Goal: Information Seeking & Learning: Learn about a topic

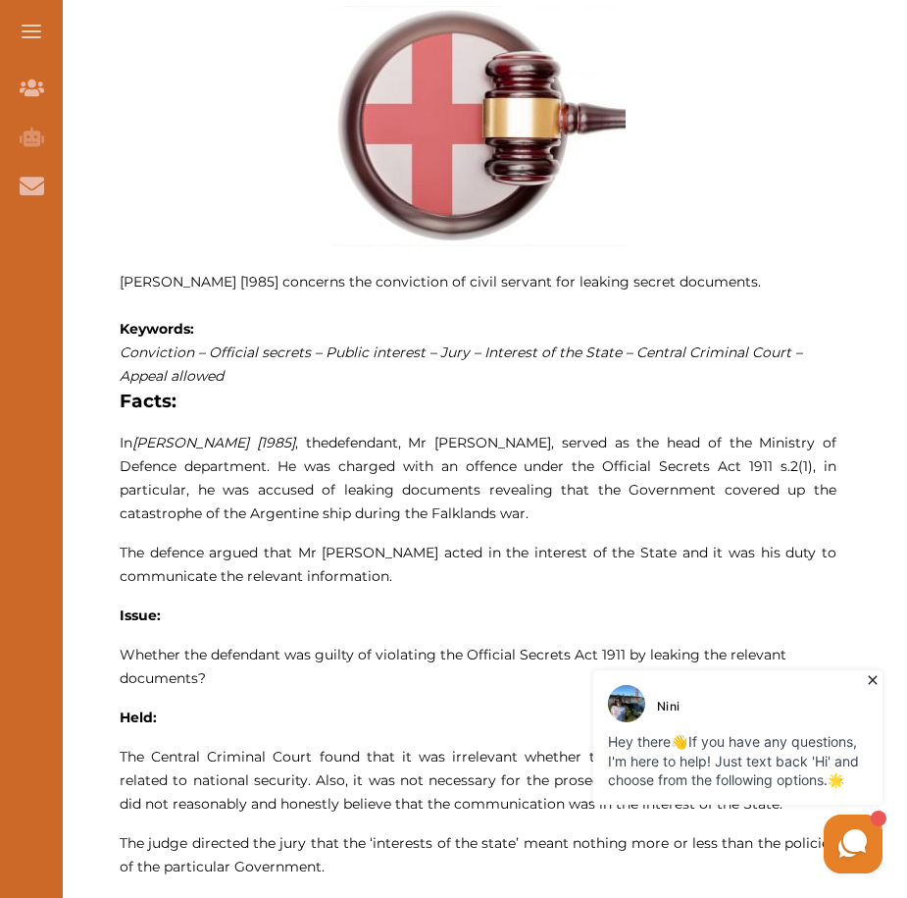
scroll to position [883, 0]
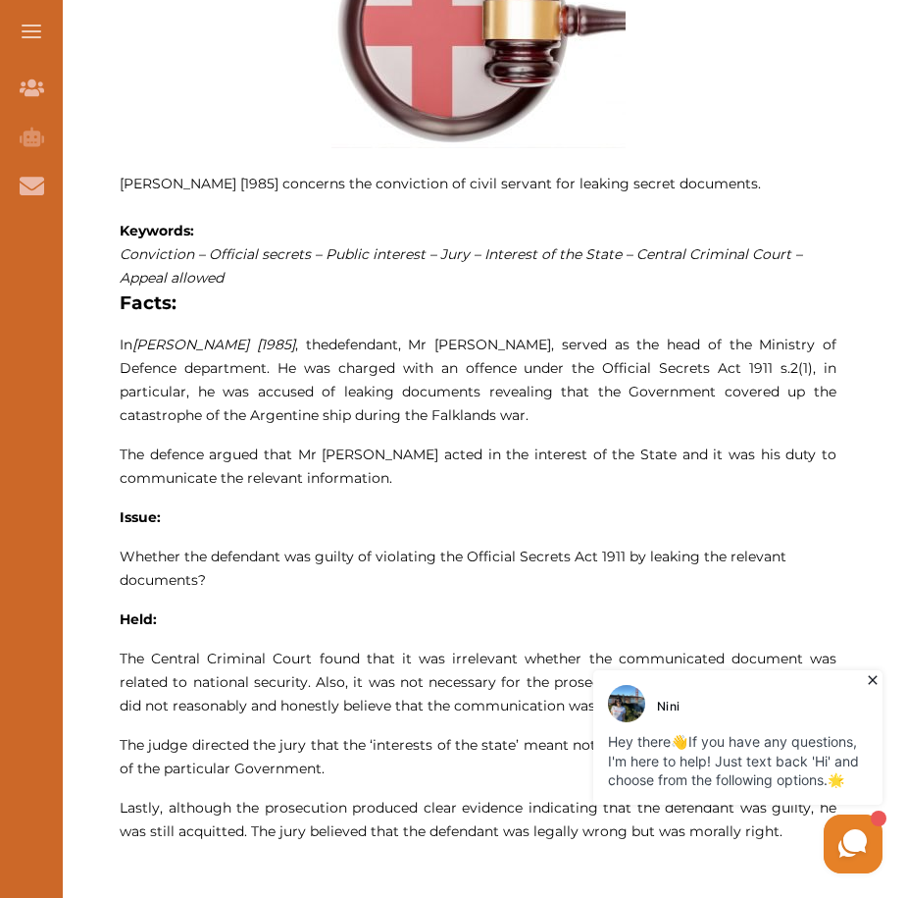
drag, startPoint x: 518, startPoint y: 351, endPoint x: 599, endPoint y: 347, distance: 81.5
click at [599, 347] on span "defendant, Mr Clive Ponting, served as the head of the Ministry of Defence depa…" at bounding box center [478, 380] width 717 height 88
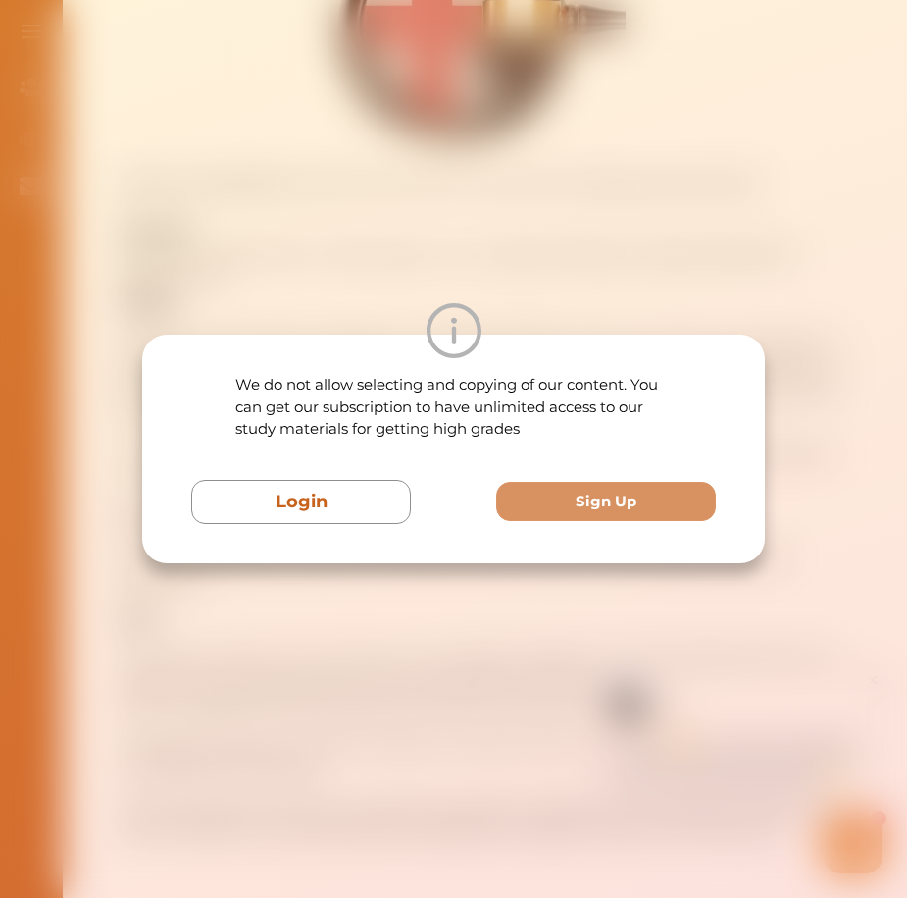
click at [450, 598] on div "We do not allow selecting and copying of our content. You can get our subscript…" at bounding box center [453, 449] width 907 height 898
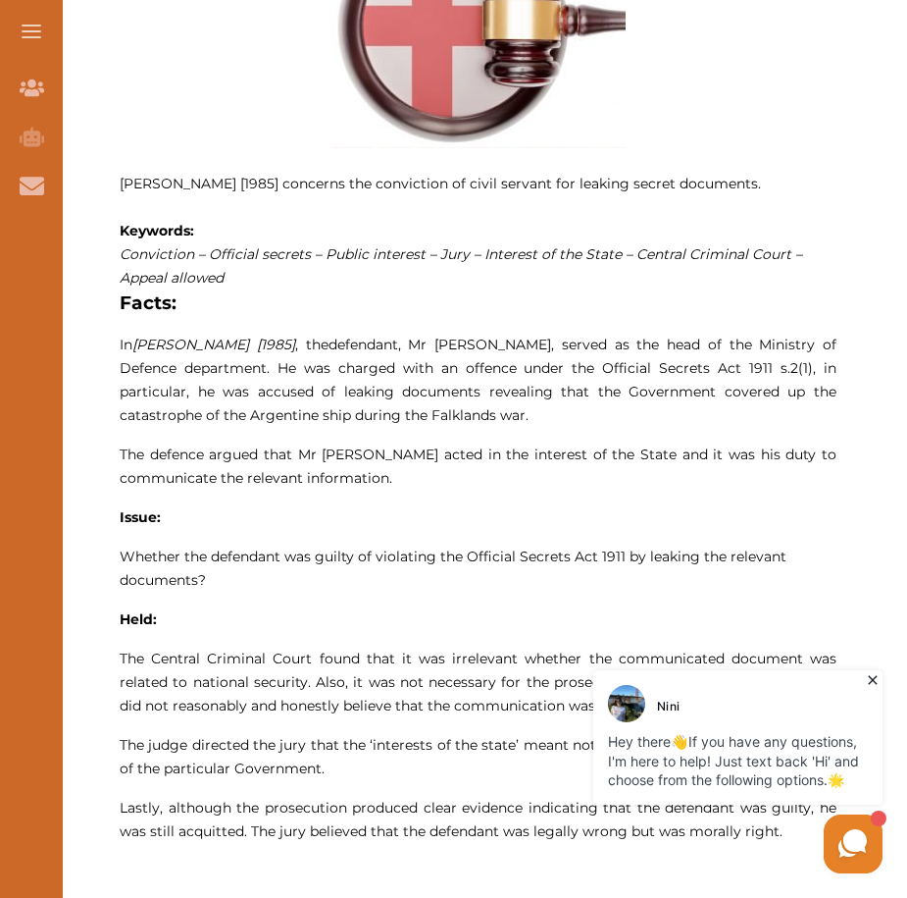
drag, startPoint x: 409, startPoint y: 337, endPoint x: 748, endPoint y: 387, distance: 342.0
click at [748, 387] on span "defendant, Mr Clive Ponting, served as the head of the Ministry of Defence depa…" at bounding box center [478, 380] width 717 height 88
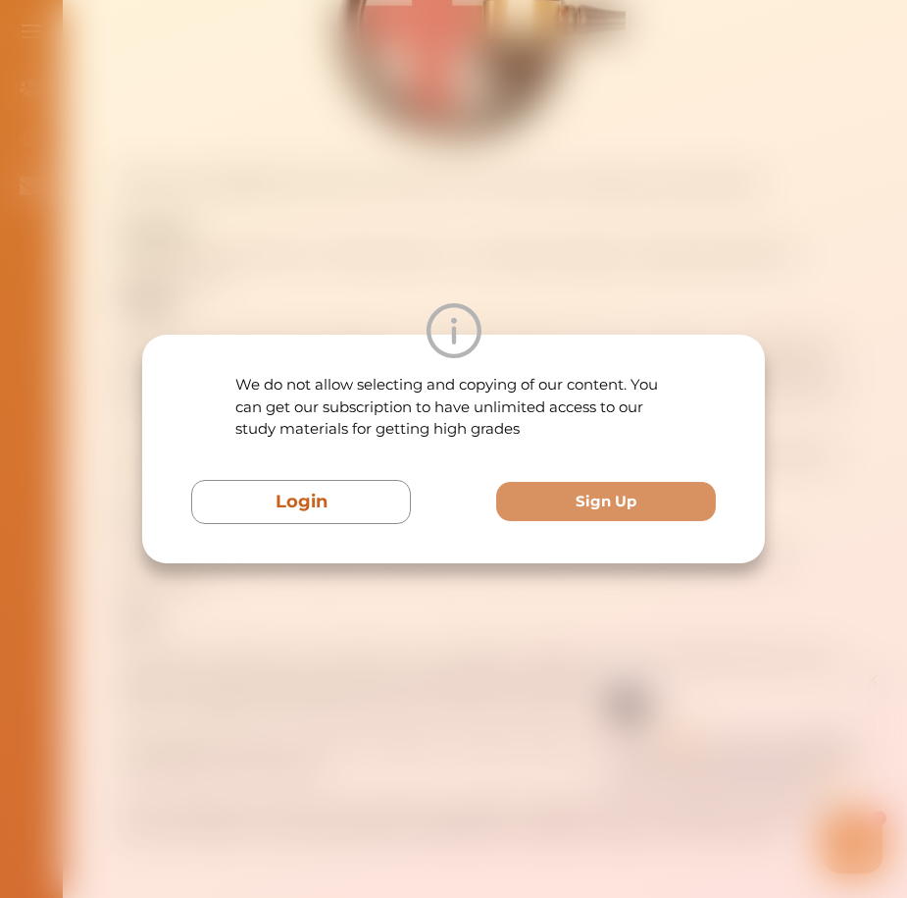
click at [440, 619] on div "We do not allow selecting and copying of our content. You can get our subscript…" at bounding box center [453, 449] width 907 height 898
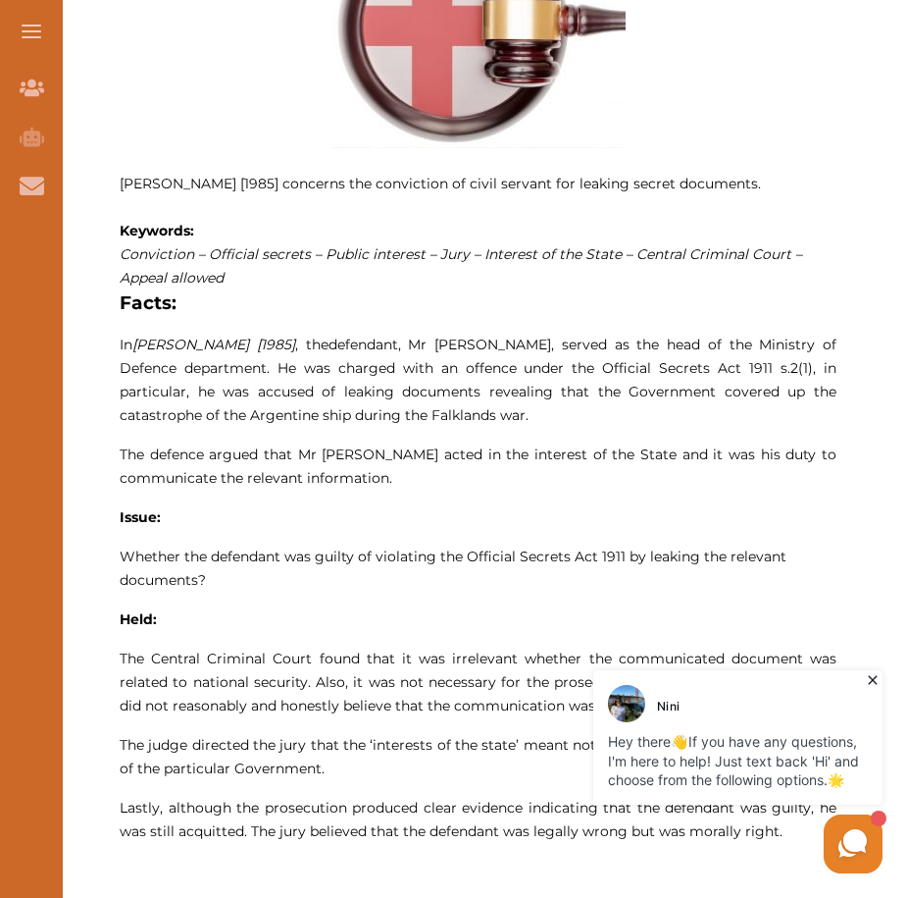
click at [267, 372] on span "defendant, Mr Clive Ponting, served as the head of the Ministry of Defence depa…" at bounding box center [478, 380] width 717 height 88
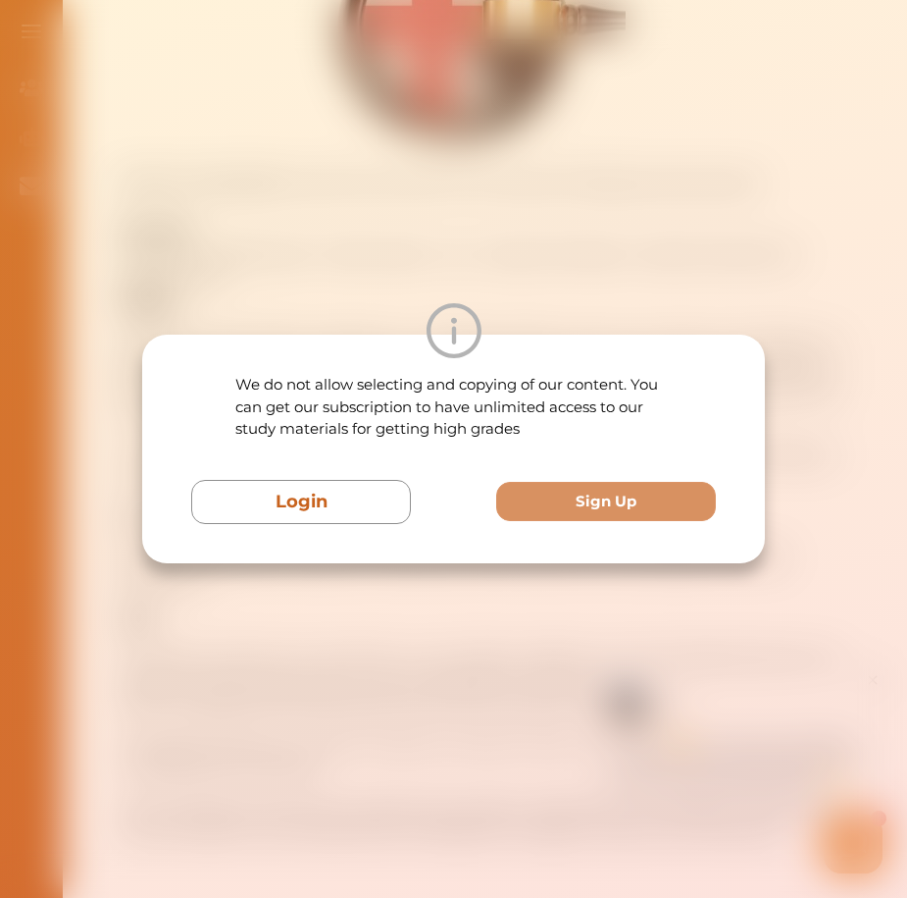
click at [296, 294] on div "We do not allow selecting and copying of our content. You can get our subscript…" at bounding box center [453, 449] width 907 height 898
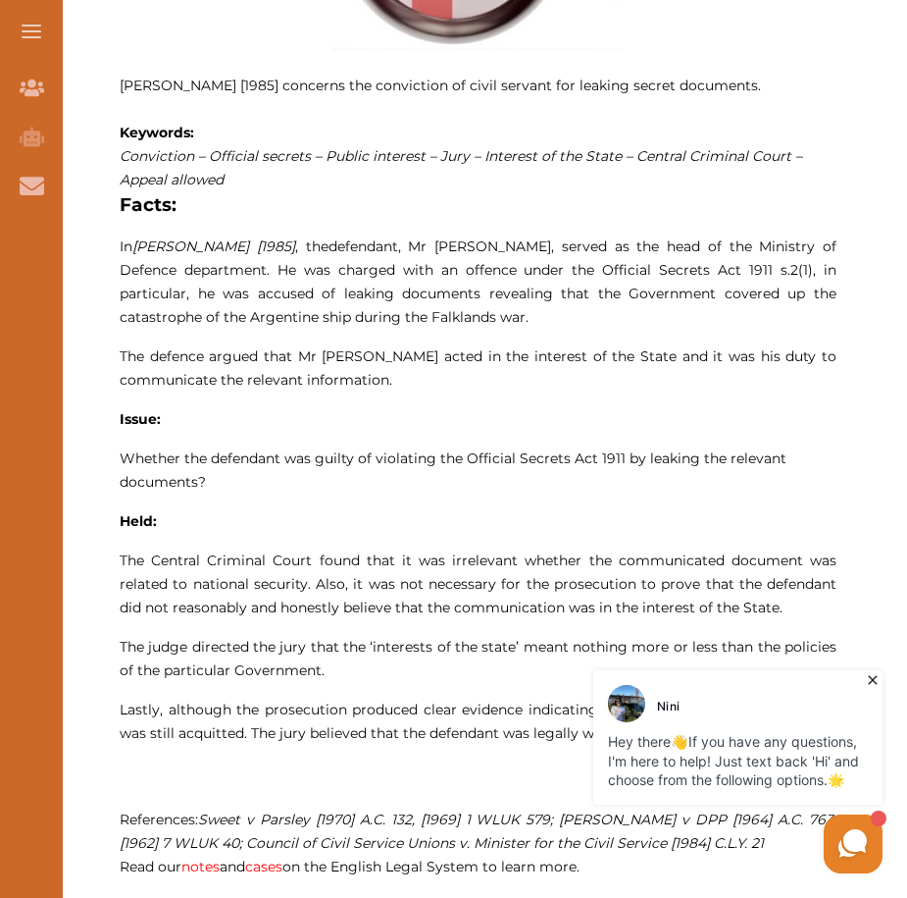
scroll to position [1079, 0]
